Goal: Task Accomplishment & Management: Use online tool/utility

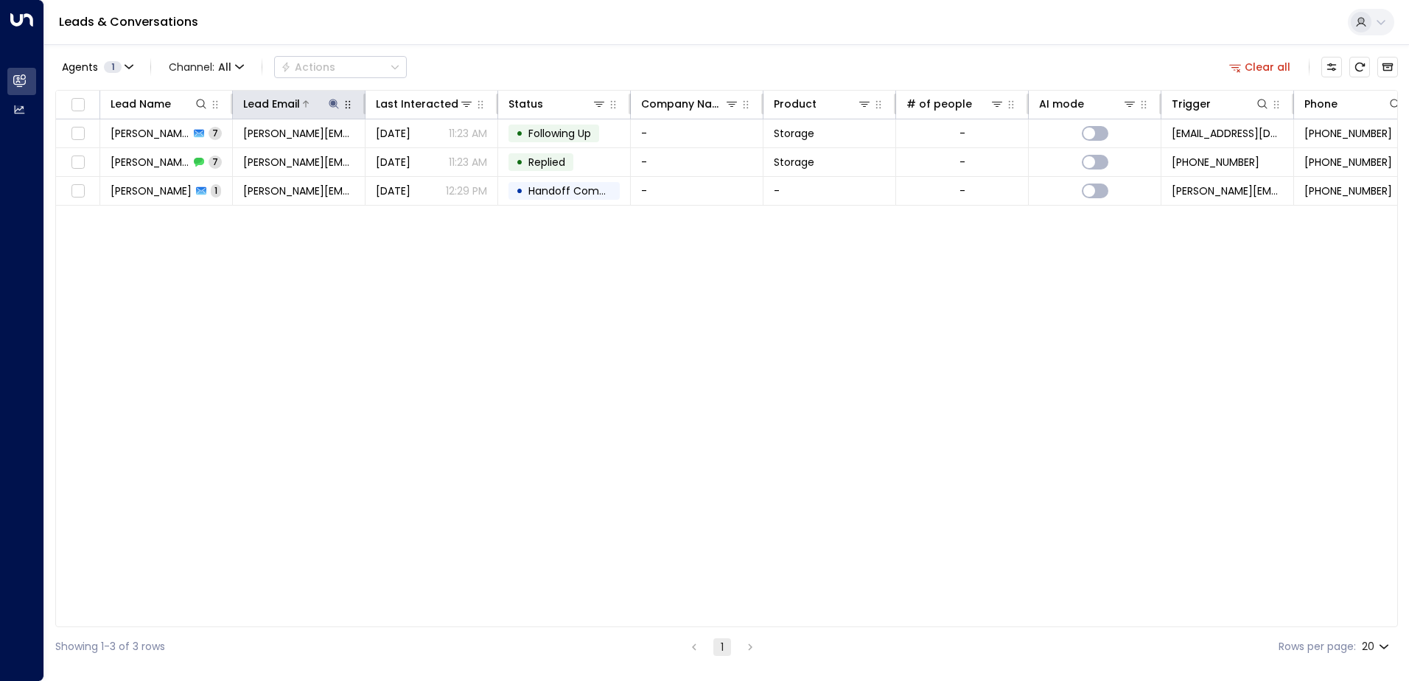
click at [332, 104] on icon at bounding box center [334, 104] width 10 height 10
click at [427, 153] on icon "button" at bounding box center [426, 158] width 12 height 12
click at [282, 159] on input "text" at bounding box center [333, 157] width 203 height 27
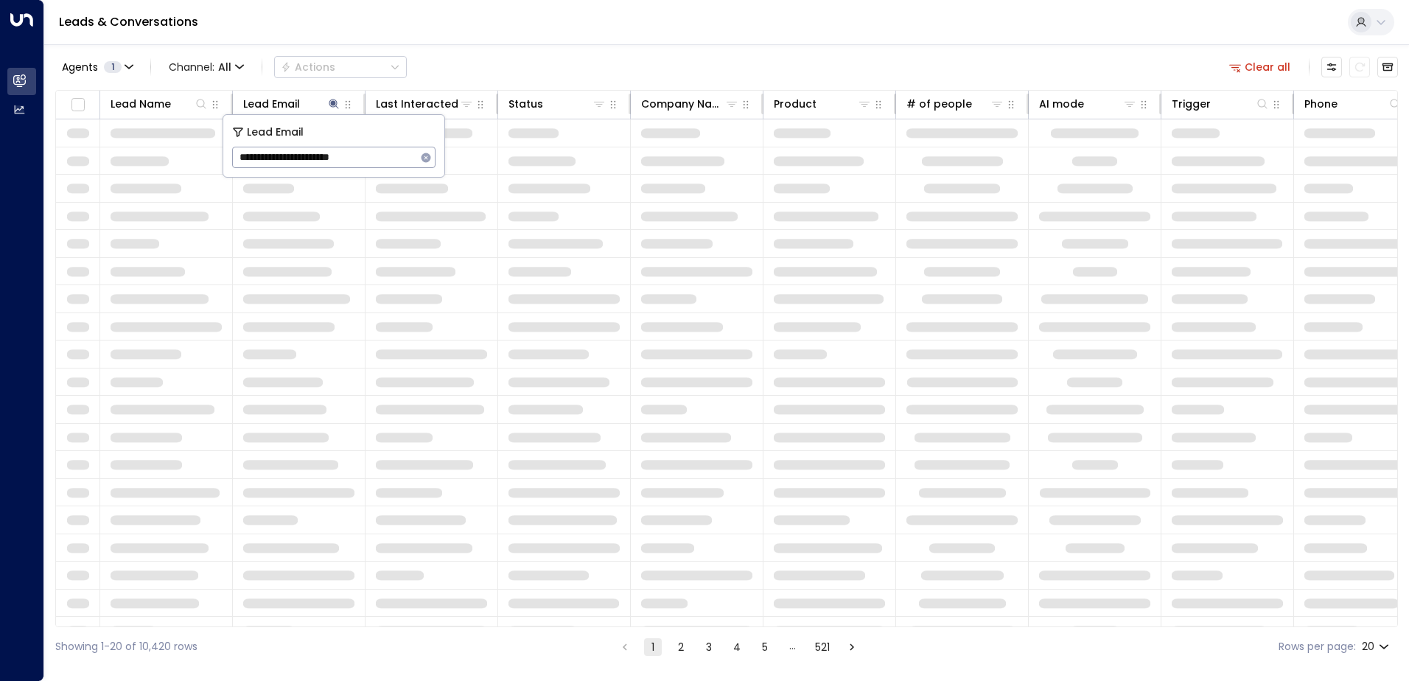
type input "**********"
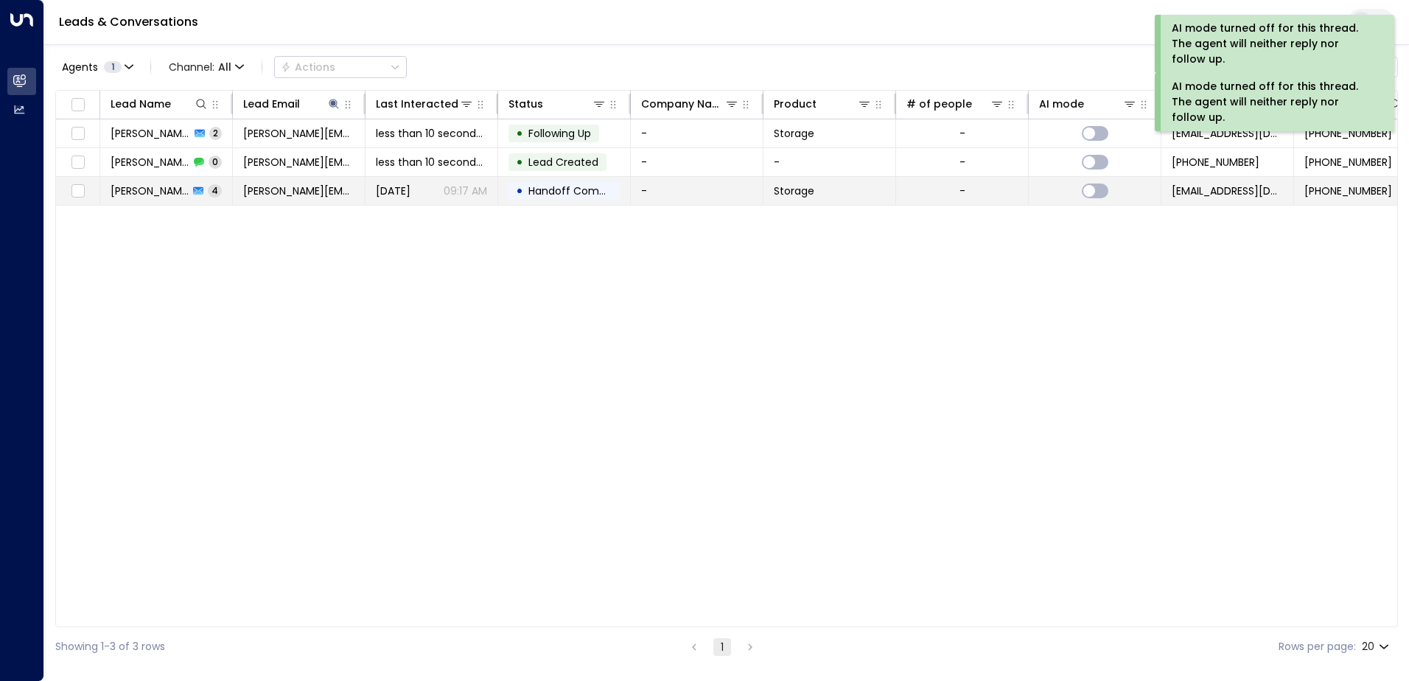
click at [550, 190] on span "Handoff Completed" at bounding box center [580, 190] width 104 height 15
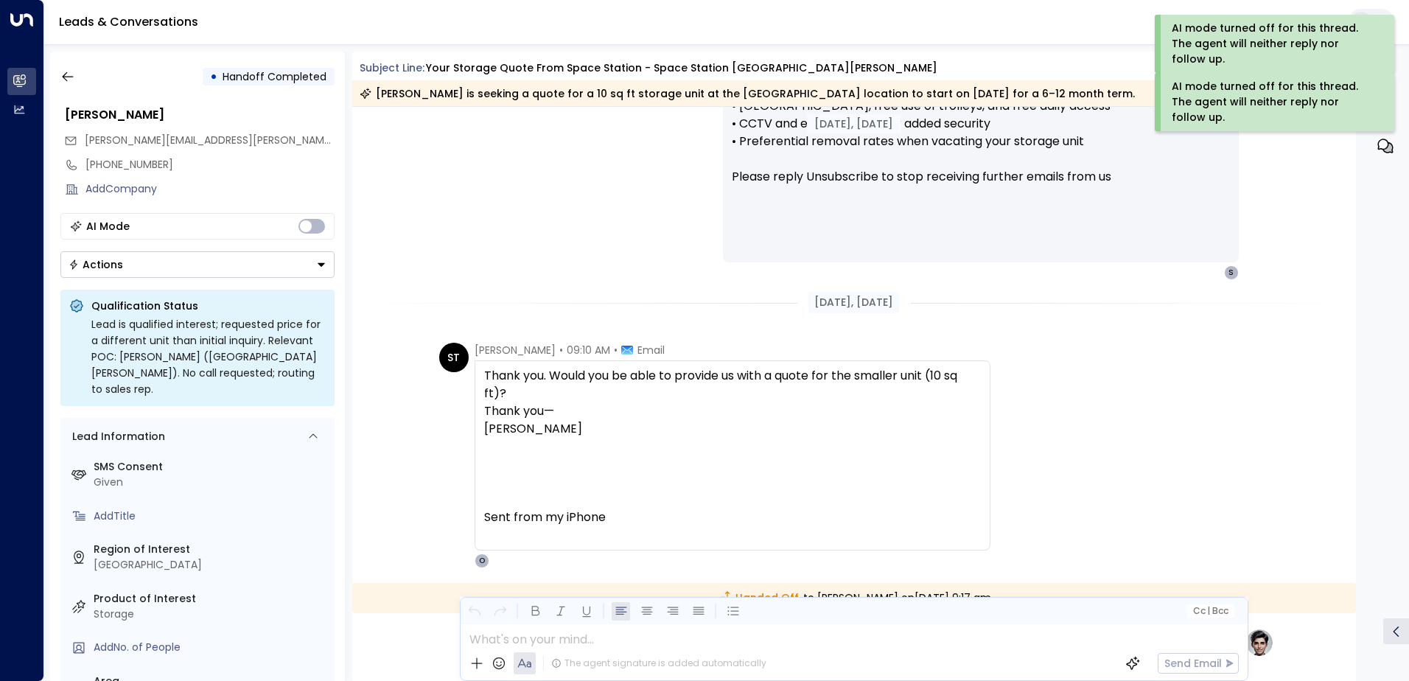
scroll to position [1509, 0]
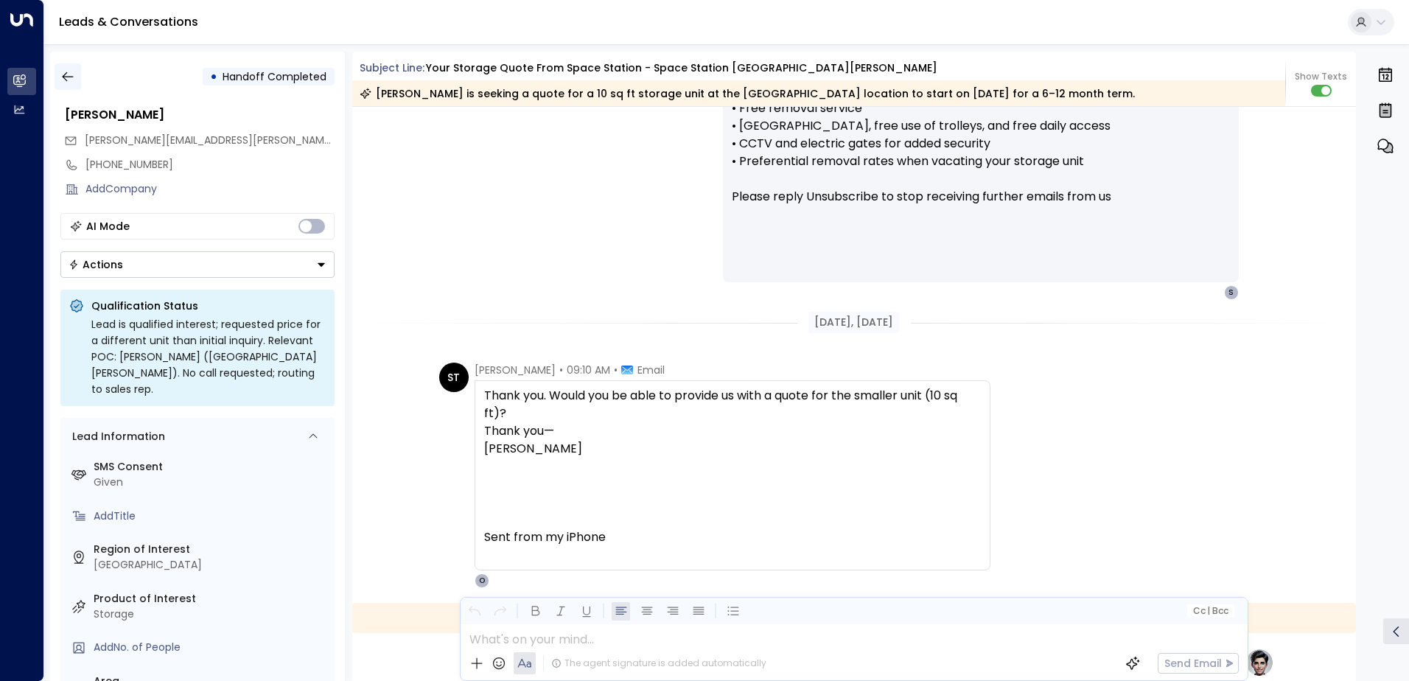
click at [66, 75] on icon "button" at bounding box center [67, 76] width 15 height 15
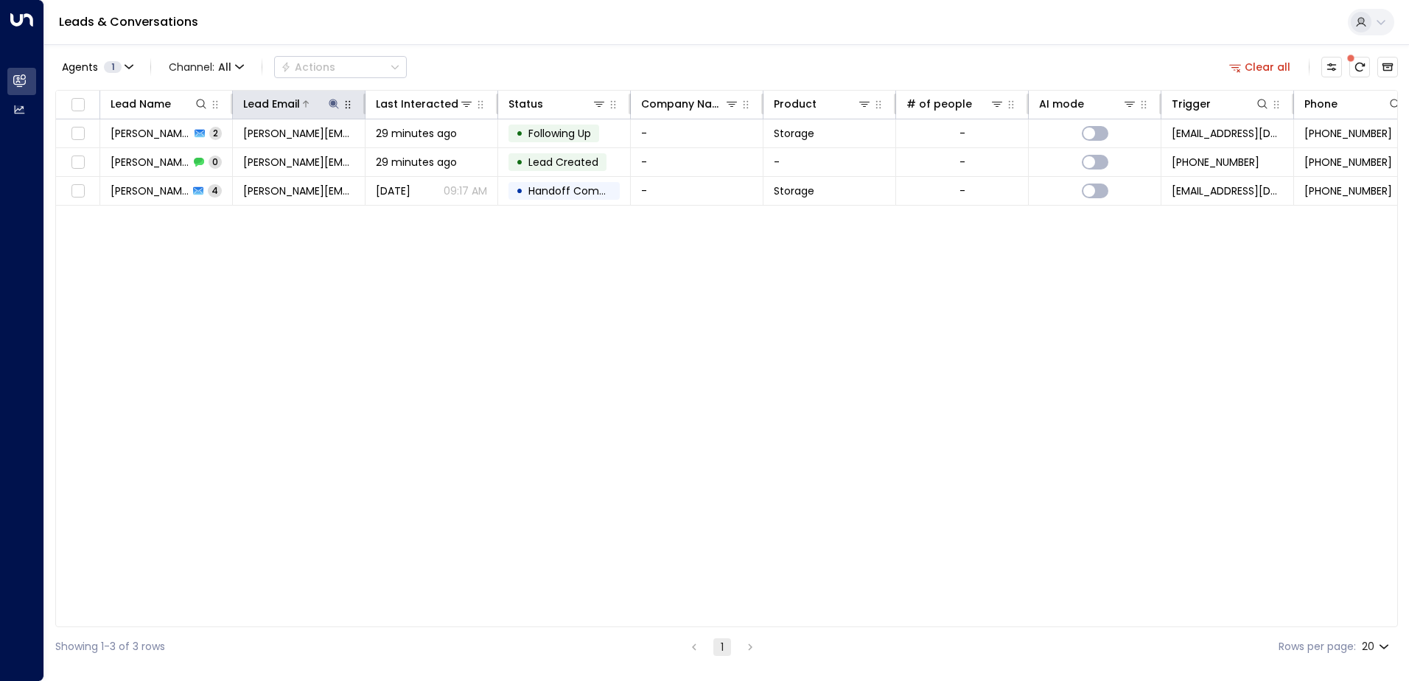
click at [332, 102] on icon at bounding box center [334, 104] width 10 height 10
drag, startPoint x: 424, startPoint y: 154, endPoint x: 371, endPoint y: 156, distance: 52.4
click at [418, 155] on button "button" at bounding box center [425, 157] width 19 height 19
click at [297, 157] on input "text" at bounding box center [333, 157] width 203 height 27
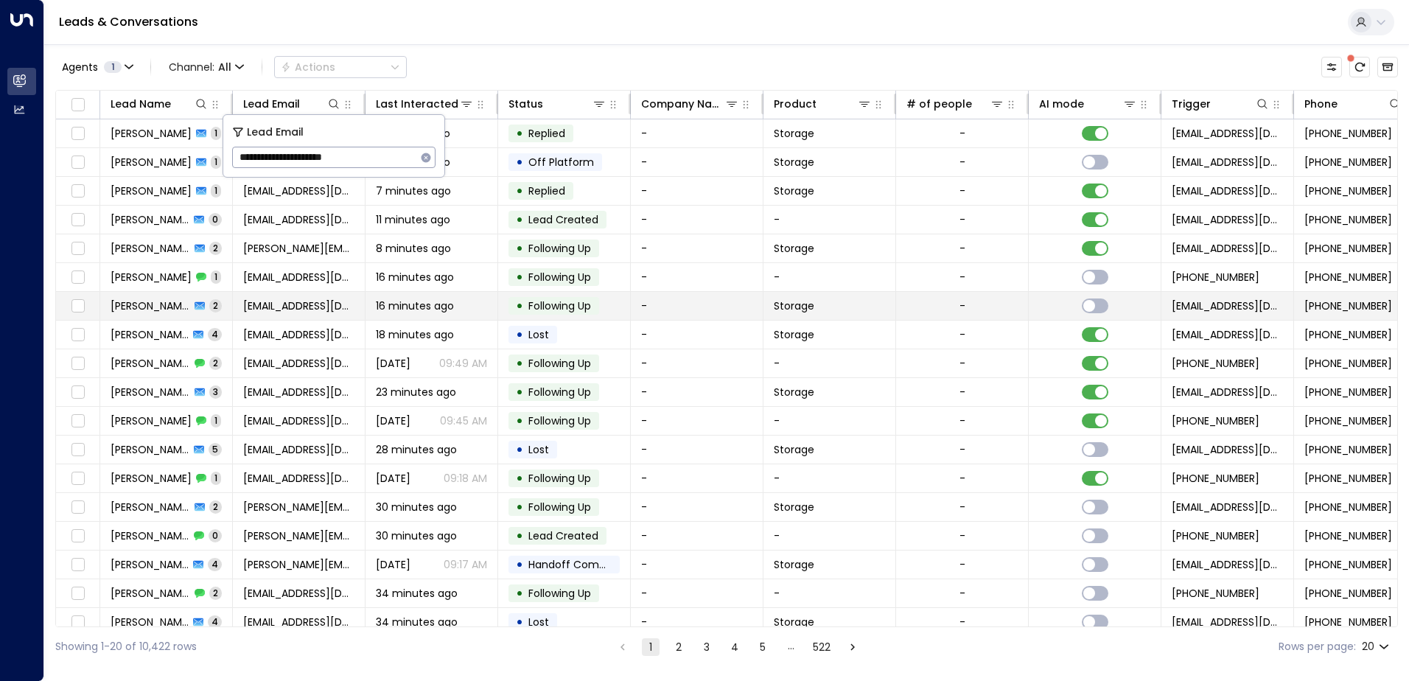
type input "**********"
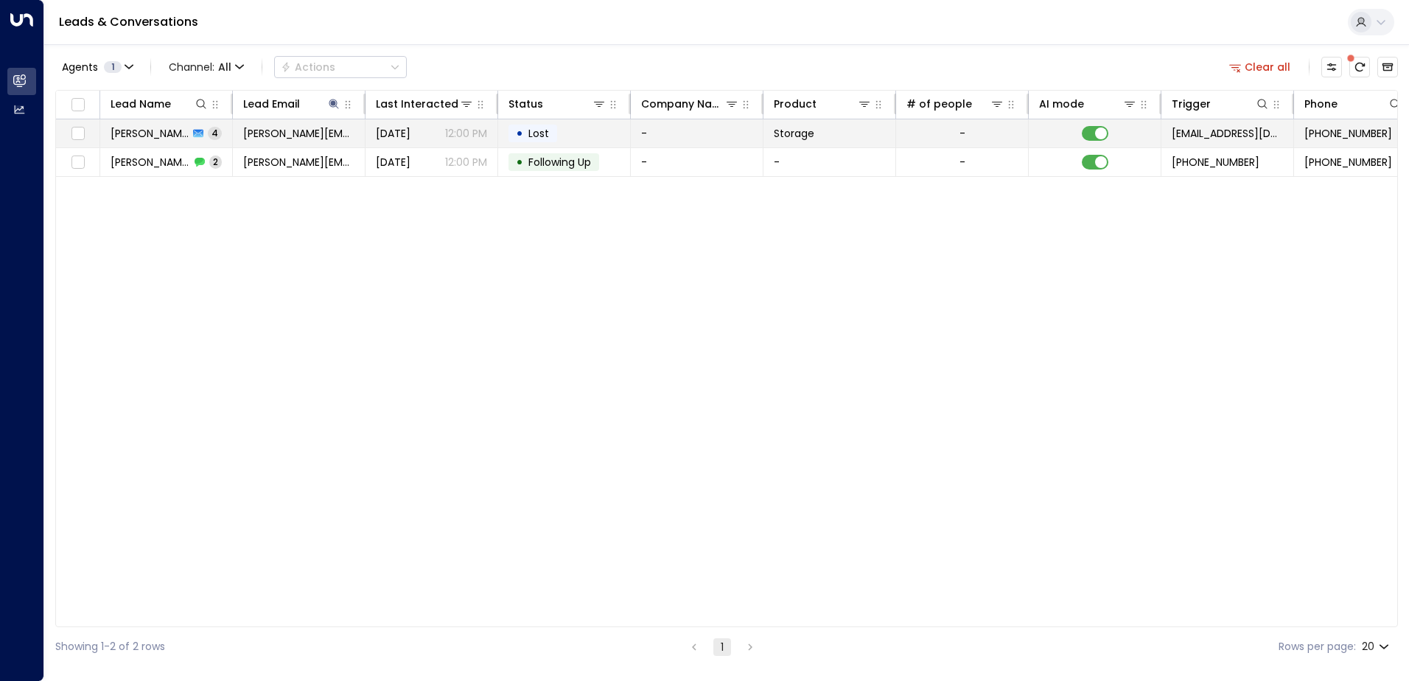
click at [696, 135] on td "-" at bounding box center [697, 133] width 133 height 28
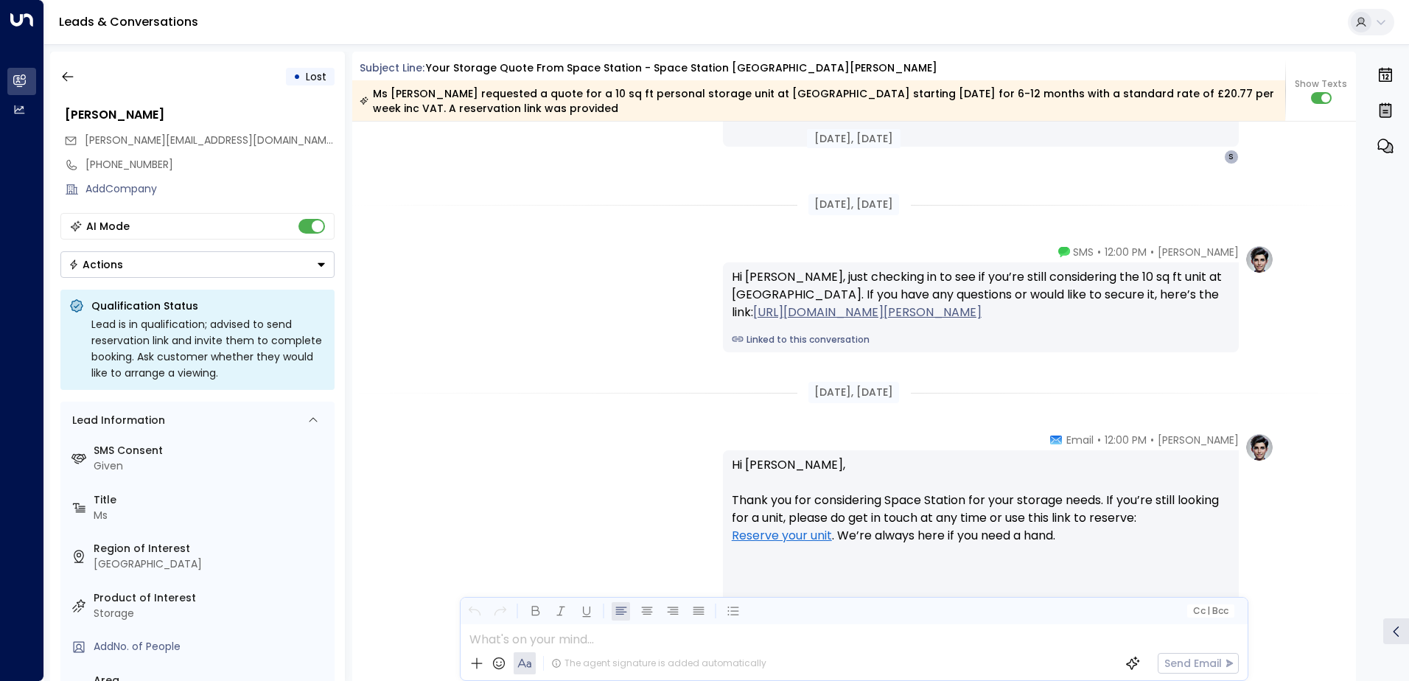
scroll to position [2080, 0]
